Goal: Transaction & Acquisition: Purchase product/service

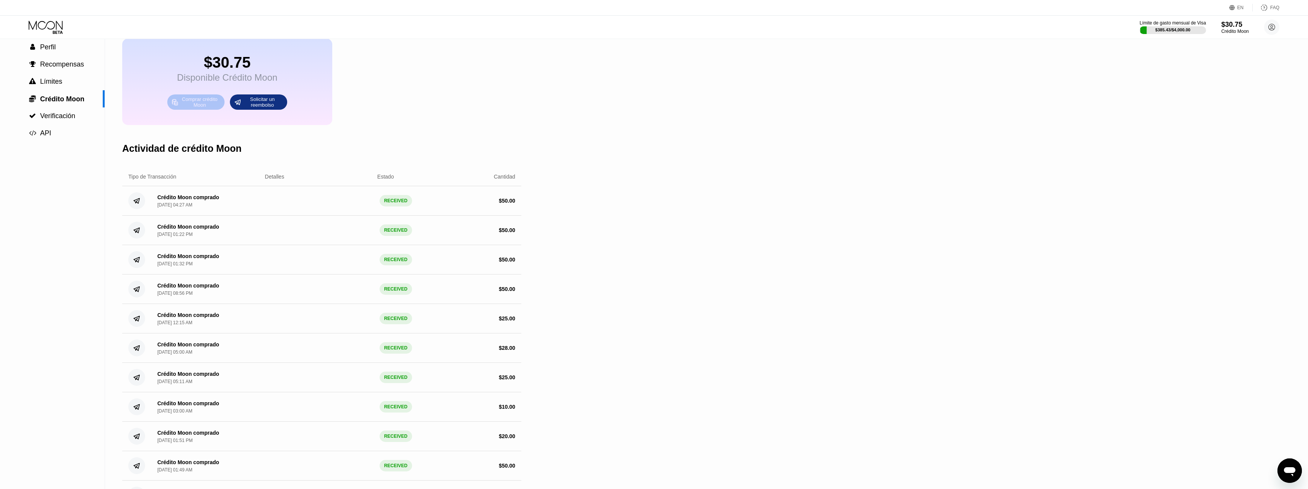
click at [196, 107] on div "Comprar crédito Moon" at bounding box center [200, 102] width 42 height 12
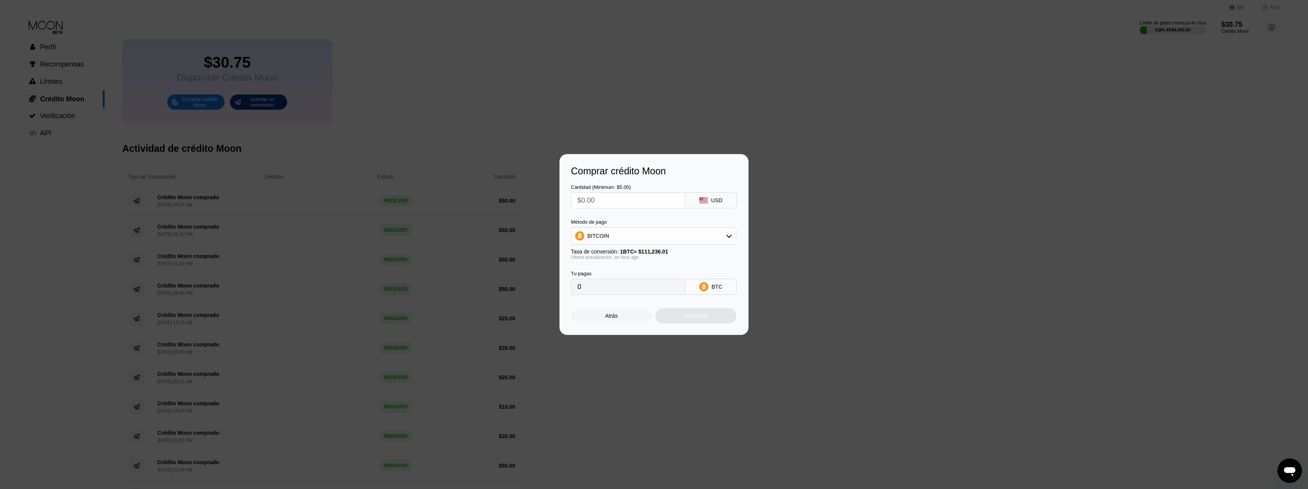
click at [616, 202] on input "text" at bounding box center [628, 200] width 101 height 15
click at [622, 235] on div "BITCOIN" at bounding box center [653, 235] width 165 height 15
click at [609, 272] on span "USDT on TRON" at bounding box center [608, 273] width 39 height 6
type input "0.00"
click at [613, 207] on input "text" at bounding box center [628, 200] width 101 height 15
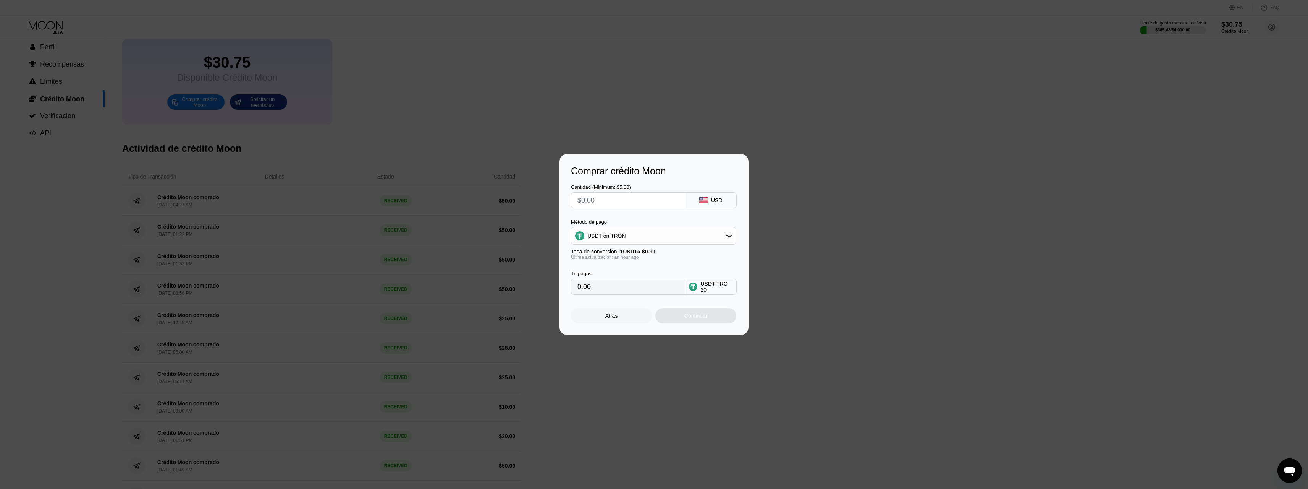
type input "$1"
type input "1.01"
type input "$15"
type input "15.15"
type input "$15"
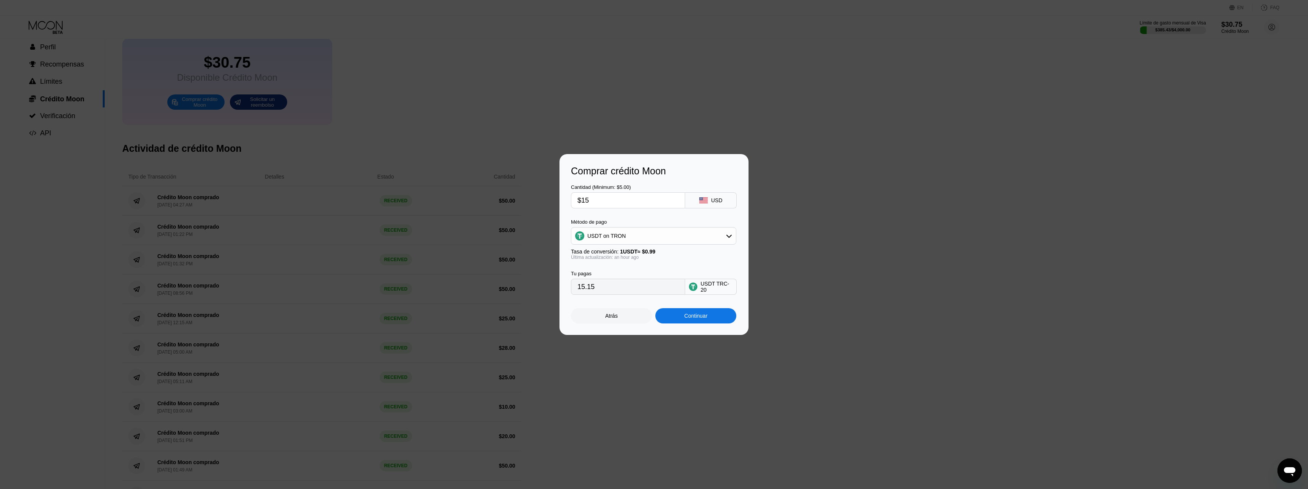
click at [703, 319] on div "Continuar" at bounding box center [695, 315] width 23 height 6
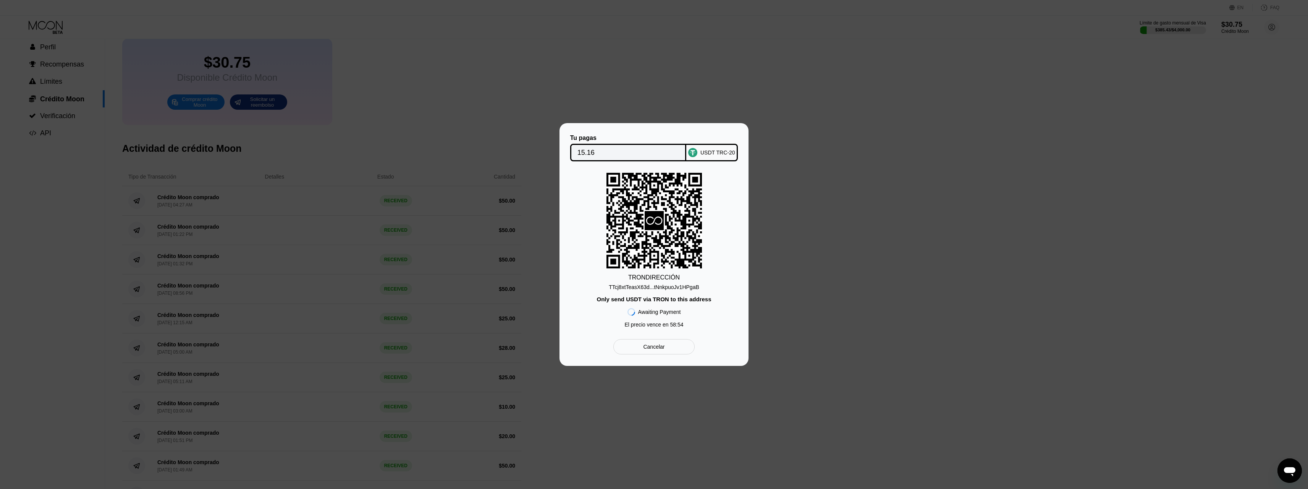
click at [581, 152] on input "15.16" at bounding box center [629, 152] width 102 height 15
click at [646, 299] on div "Only send USDT via TRON to this address" at bounding box center [654, 299] width 115 height 6
click at [620, 286] on div "TTcj8xtTeasX63d...tNnkpuoJv1HPgaB" at bounding box center [654, 287] width 91 height 6
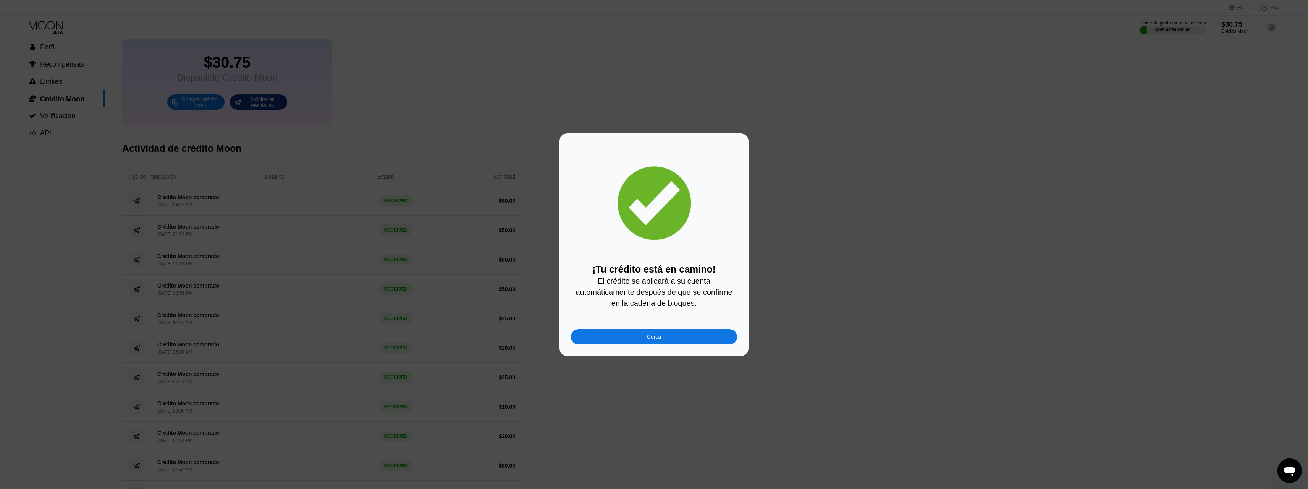
click at [642, 335] on div "Cerca" at bounding box center [654, 336] width 166 height 15
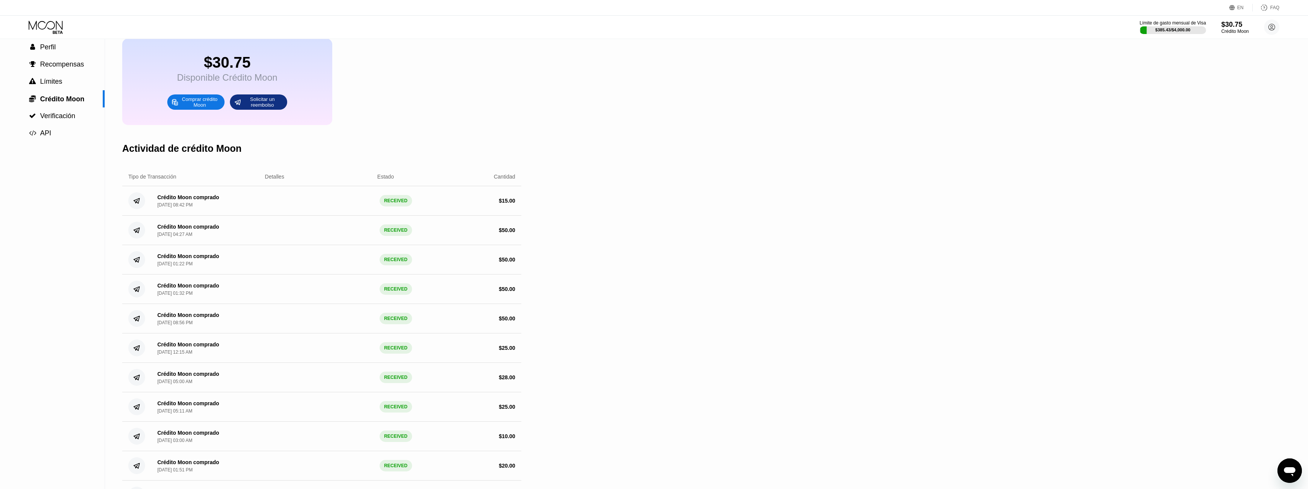
click at [43, 26] on icon at bounding box center [47, 27] width 36 height 13
